Goal: Information Seeking & Learning: Learn about a topic

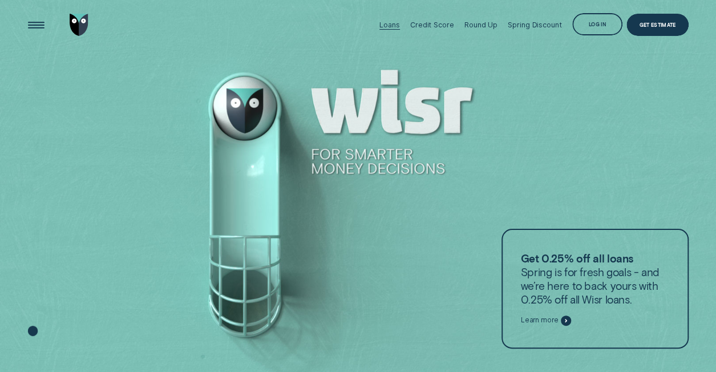
click at [388, 26] on div "Loans" at bounding box center [389, 25] width 20 height 9
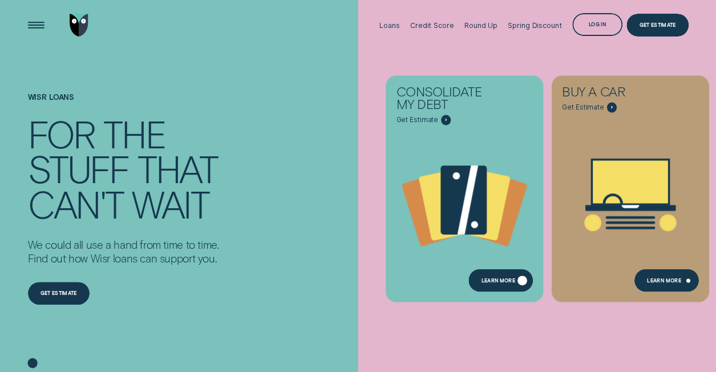
click at [516, 282] on div "Learn more" at bounding box center [500, 280] width 64 height 23
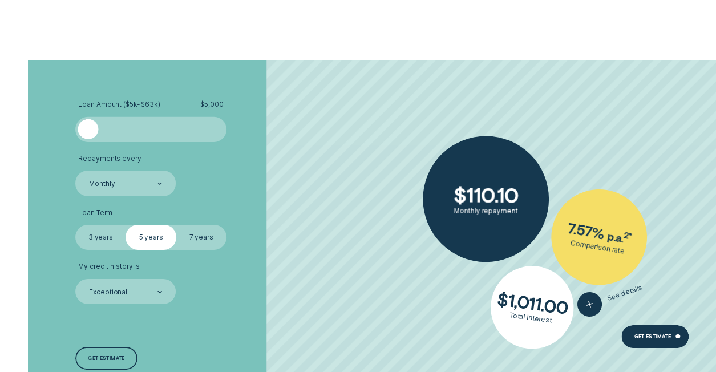
scroll to position [1768, 0]
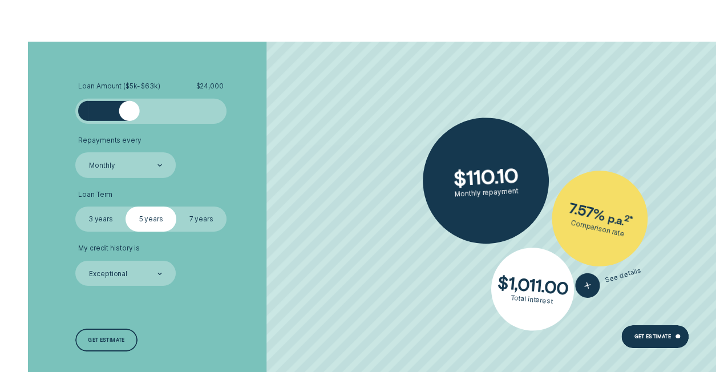
drag, startPoint x: 91, startPoint y: 114, endPoint x: 129, endPoint y: 114, distance: 38.2
click at [129, 114] on div at bounding box center [129, 111] width 20 height 20
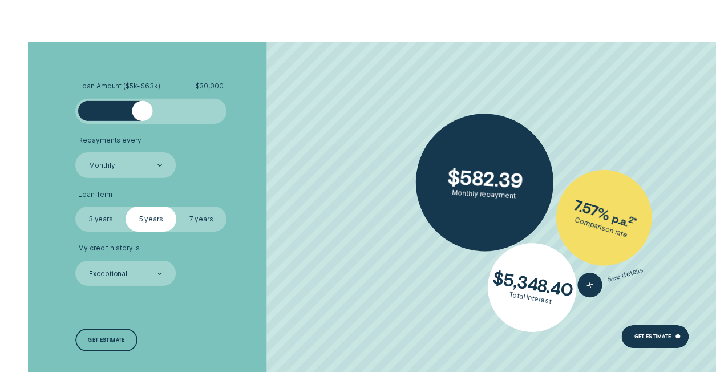
drag, startPoint x: 129, startPoint y: 114, endPoint x: 143, endPoint y: 108, distance: 14.1
click at [143, 108] on div at bounding box center [142, 111] width 20 height 20
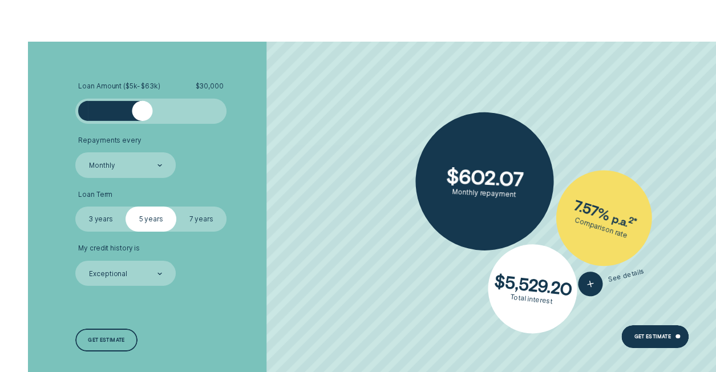
click at [91, 220] on label "3 years" at bounding box center [100, 218] width 50 height 25
click at [75, 206] on input "3 years" at bounding box center [75, 206] width 0 height 0
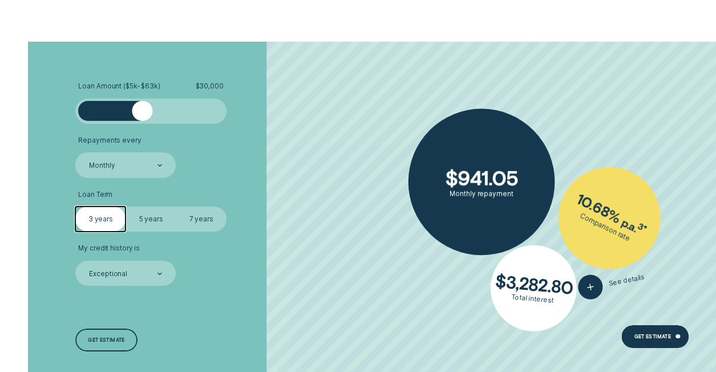
click at [143, 275] on div "Exceptional" at bounding box center [125, 274] width 74 height 10
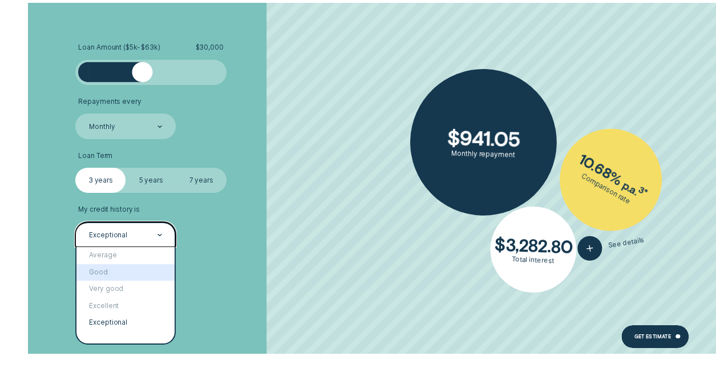
scroll to position [1825, 0]
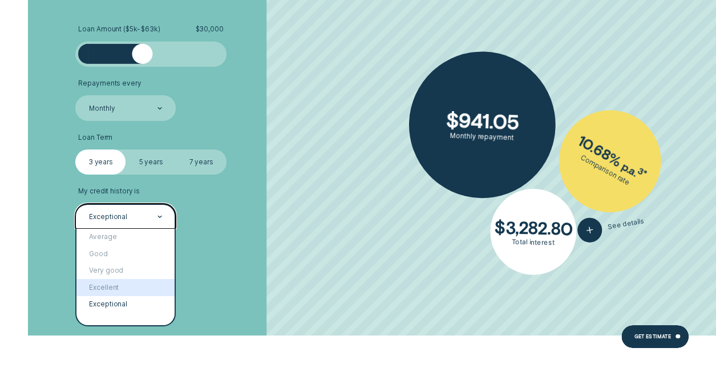
click at [118, 284] on div "Excellent" at bounding box center [125, 287] width 98 height 17
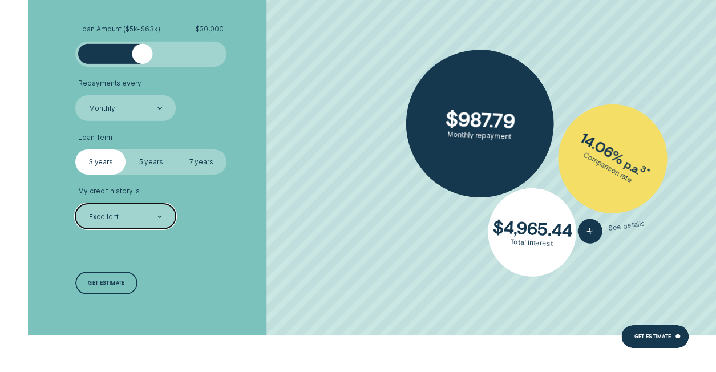
click at [161, 218] on div at bounding box center [159, 217] width 5 height 24
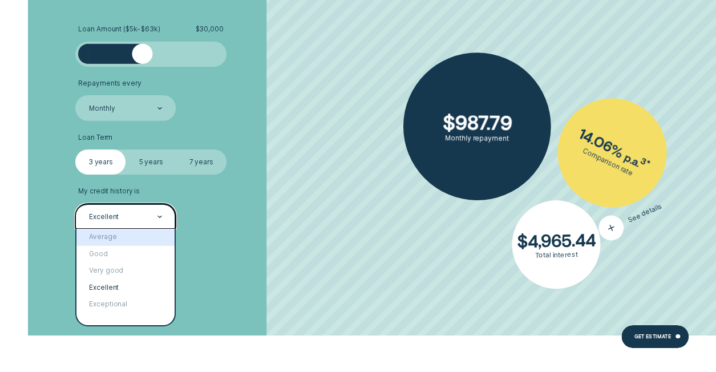
click at [616, 233] on icon "button" at bounding box center [611, 228] width 18 height 21
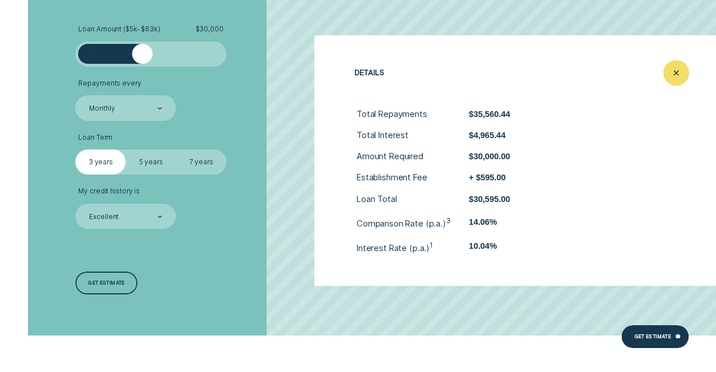
click at [665, 80] on div "Close loan details" at bounding box center [676, 73] width 26 height 26
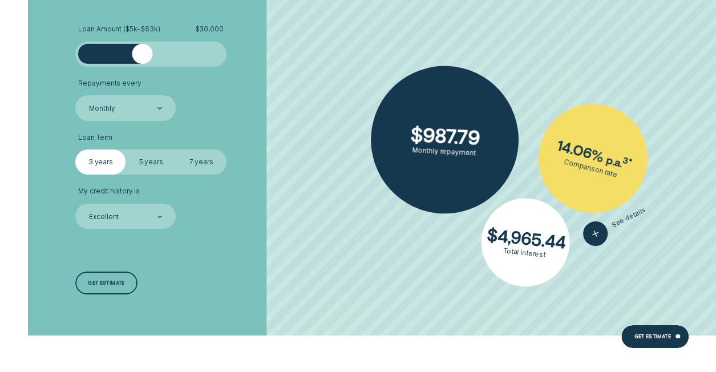
drag, startPoint x: 115, startPoint y: 215, endPoint x: 116, endPoint y: 224, distance: 9.3
click at [114, 216] on div "Excellent" at bounding box center [104, 217] width 30 height 9
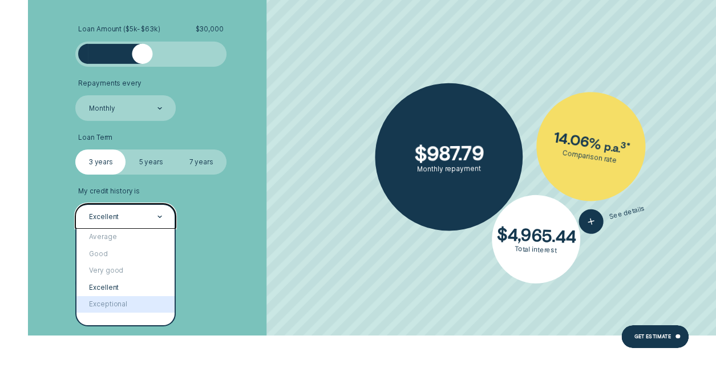
click at [125, 303] on div "Exceptional" at bounding box center [125, 304] width 98 height 17
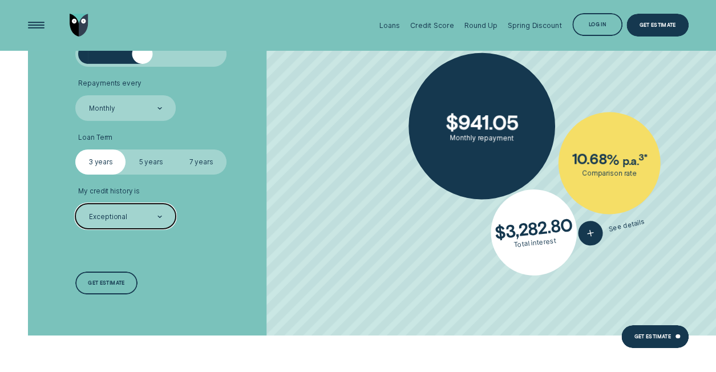
click at [151, 156] on label "5 years" at bounding box center [150, 161] width 50 height 25
click at [125, 149] on input "5 years" at bounding box center [125, 149] width 0 height 0
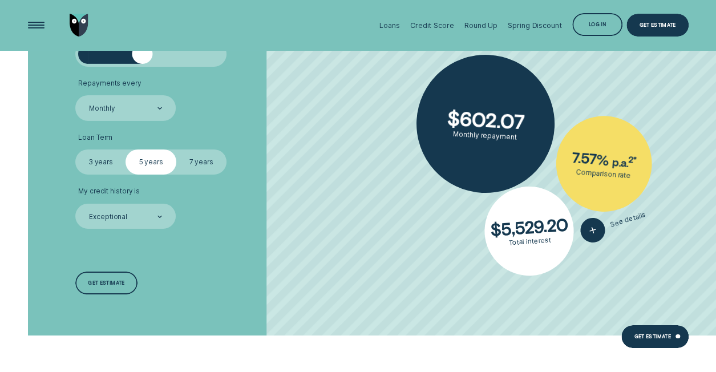
click at [208, 163] on label "7 years" at bounding box center [201, 161] width 50 height 25
click at [176, 149] on input "7 years" at bounding box center [176, 149] width 0 height 0
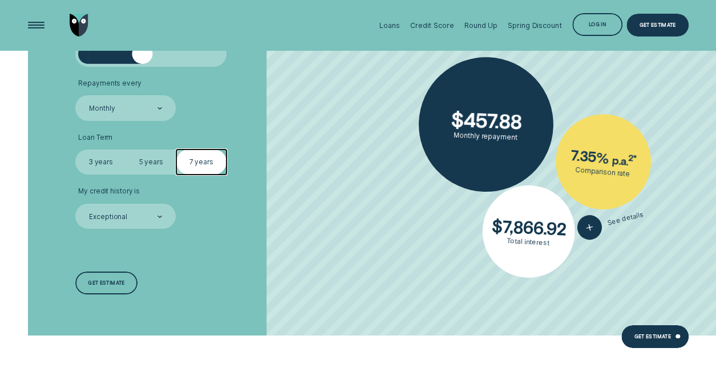
click at [159, 164] on label "5 years" at bounding box center [150, 161] width 50 height 25
click at [125, 149] on input "5 years" at bounding box center [125, 149] width 0 height 0
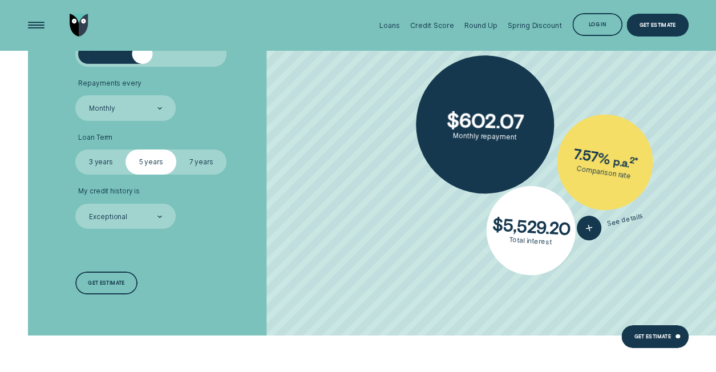
click at [200, 165] on label "7 years" at bounding box center [201, 161] width 50 height 25
click at [176, 149] on input "7 years" at bounding box center [176, 149] width 0 height 0
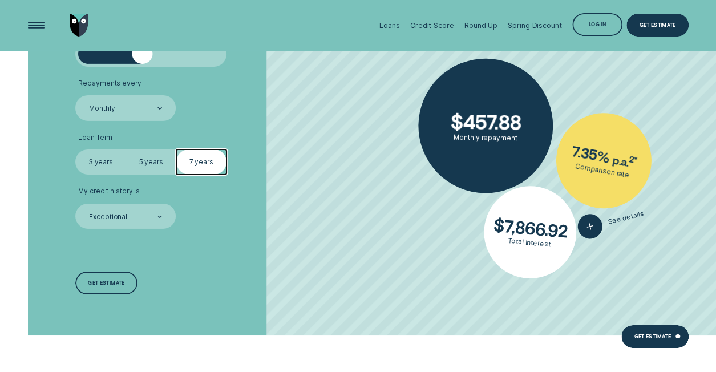
click at [152, 163] on label "5 years" at bounding box center [150, 161] width 50 height 25
click at [125, 149] on input "5 years" at bounding box center [125, 149] width 0 height 0
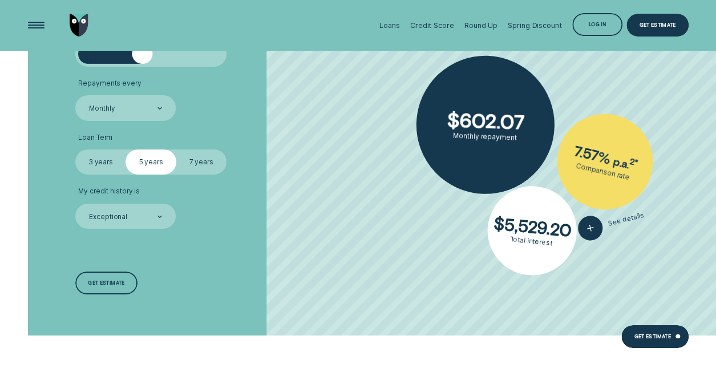
click at [210, 161] on label "7 years" at bounding box center [201, 161] width 50 height 25
click at [176, 149] on input "7 years" at bounding box center [176, 149] width 0 height 0
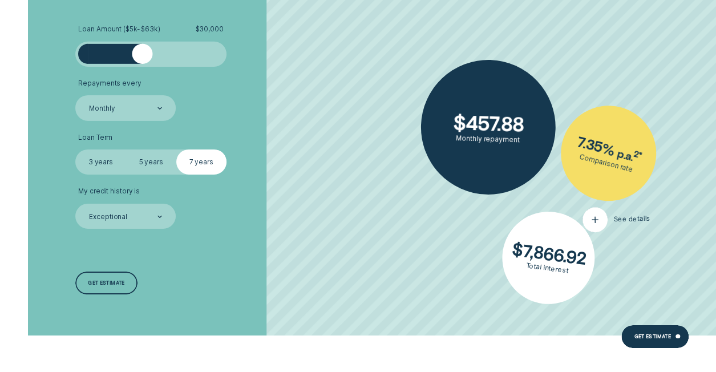
click at [609, 220] on button "See details" at bounding box center [616, 219] width 68 height 26
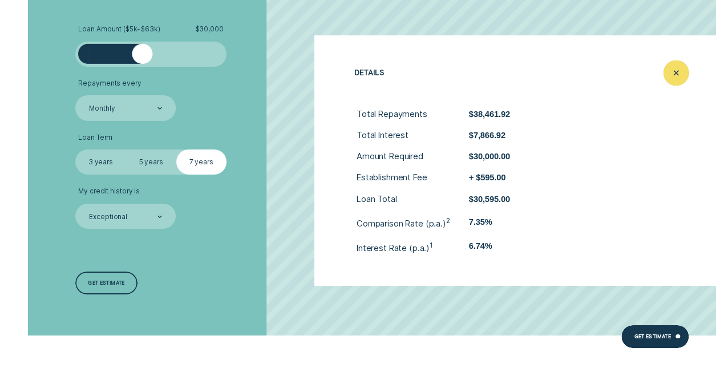
click at [676, 75] on icon "Close loan details" at bounding box center [676, 73] width 13 height 18
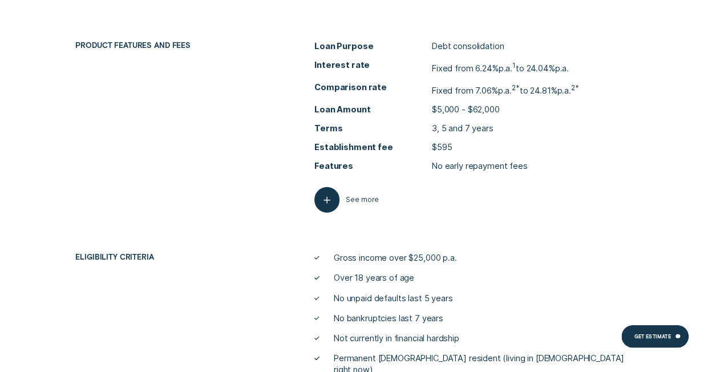
scroll to position [3536, 0]
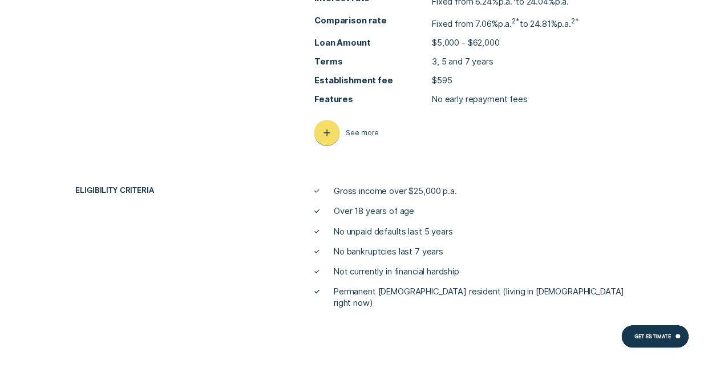
click at [333, 129] on div "button" at bounding box center [327, 133] width 26 height 26
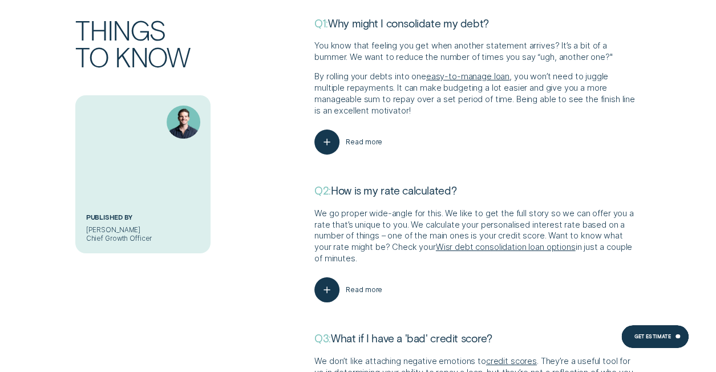
scroll to position [4107, 0]
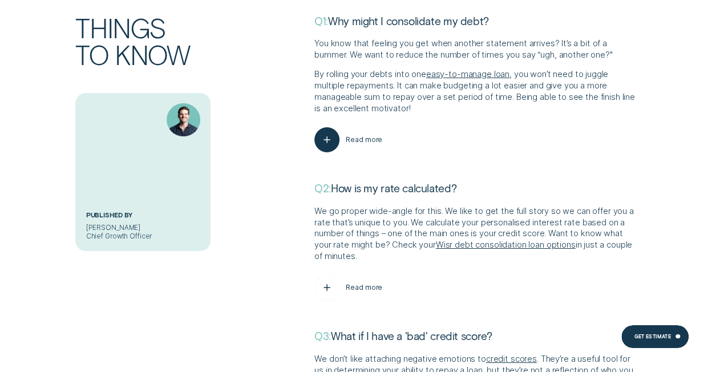
click at [332, 279] on icon "button" at bounding box center [327, 288] width 13 height 18
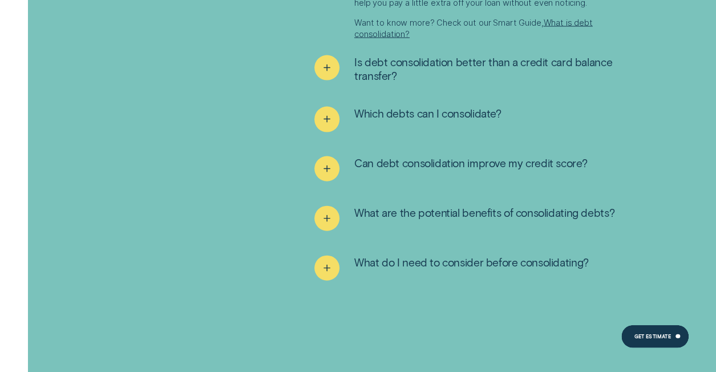
scroll to position [5476, 0]
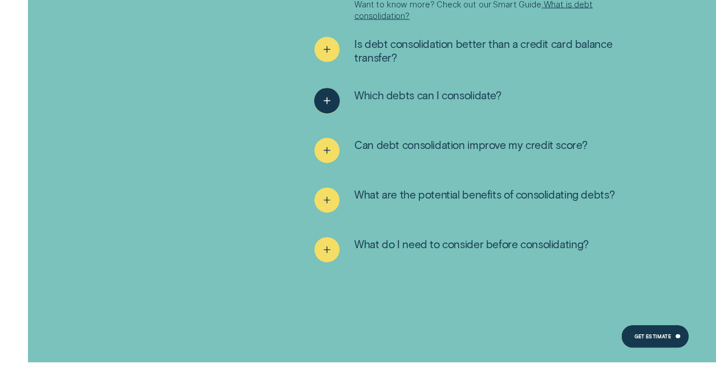
click at [327, 98] on line "See more" at bounding box center [327, 101] width 0 height 6
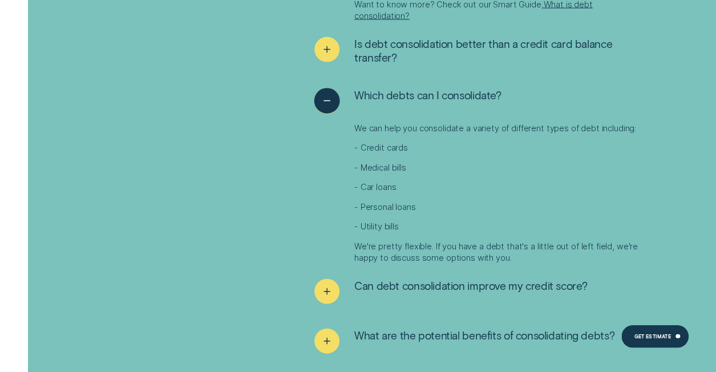
click at [319, 88] on div "See less" at bounding box center [327, 101] width 26 height 26
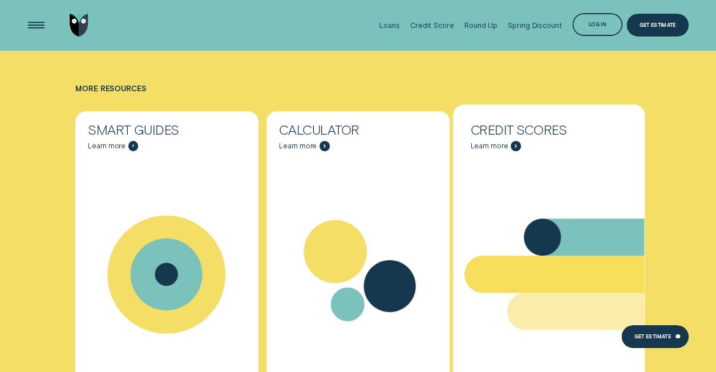
scroll to position [6274, 0]
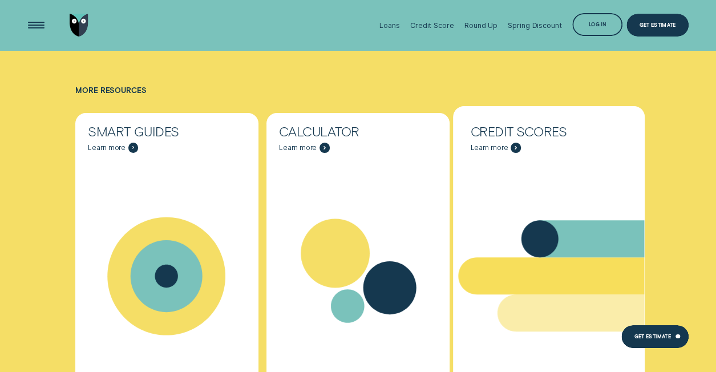
click at [514, 169] on div "Resources - Rates" at bounding box center [549, 276] width 192 height 233
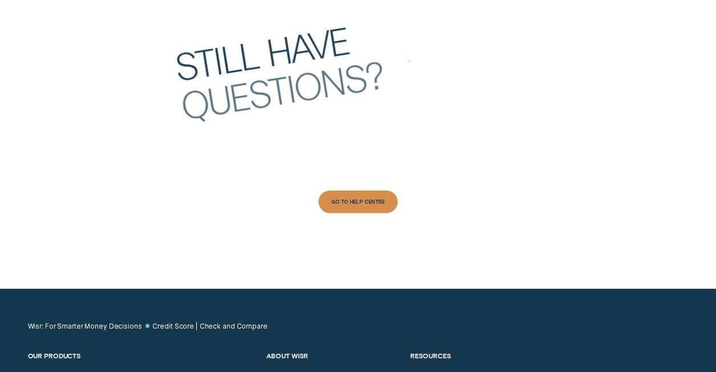
scroll to position [3708, 0]
